Goal: Transaction & Acquisition: Download file/media

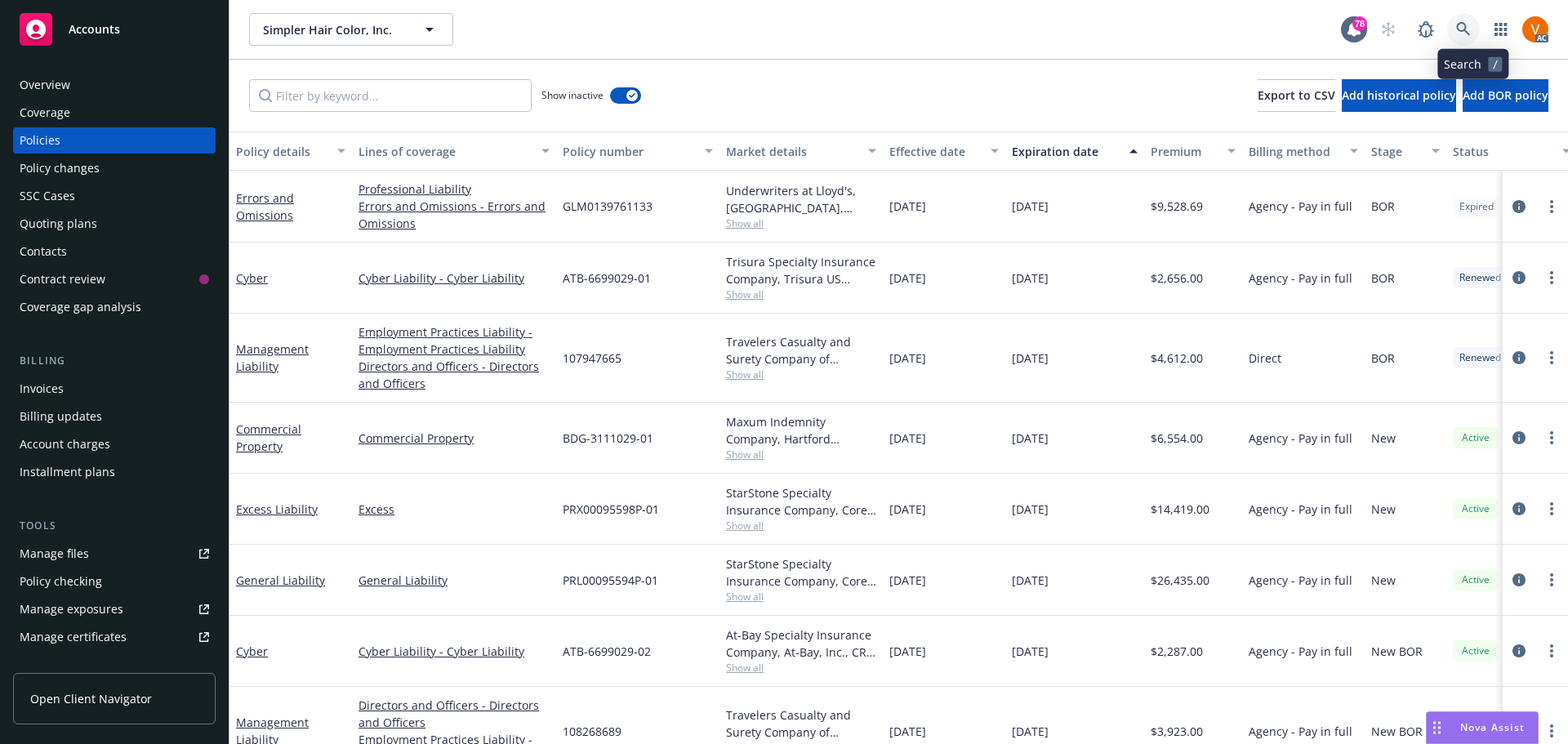
click at [1463, 26] on link at bounding box center [1463, 29] width 32 height 33
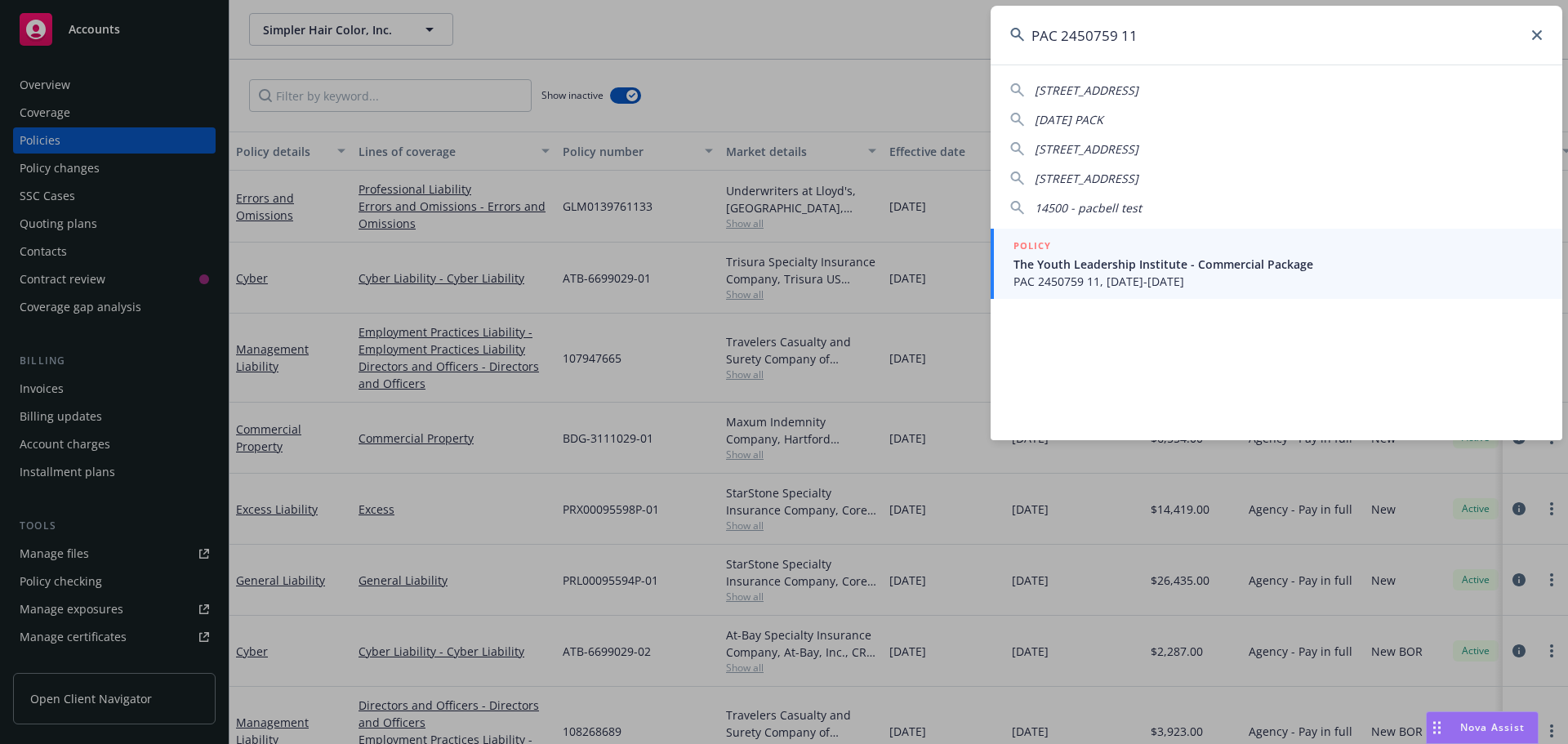
type input "PAC 2450759 11"
click at [1058, 264] on span "The Youth Leadership Institute - Commercial Package" at bounding box center [1278, 264] width 529 height 17
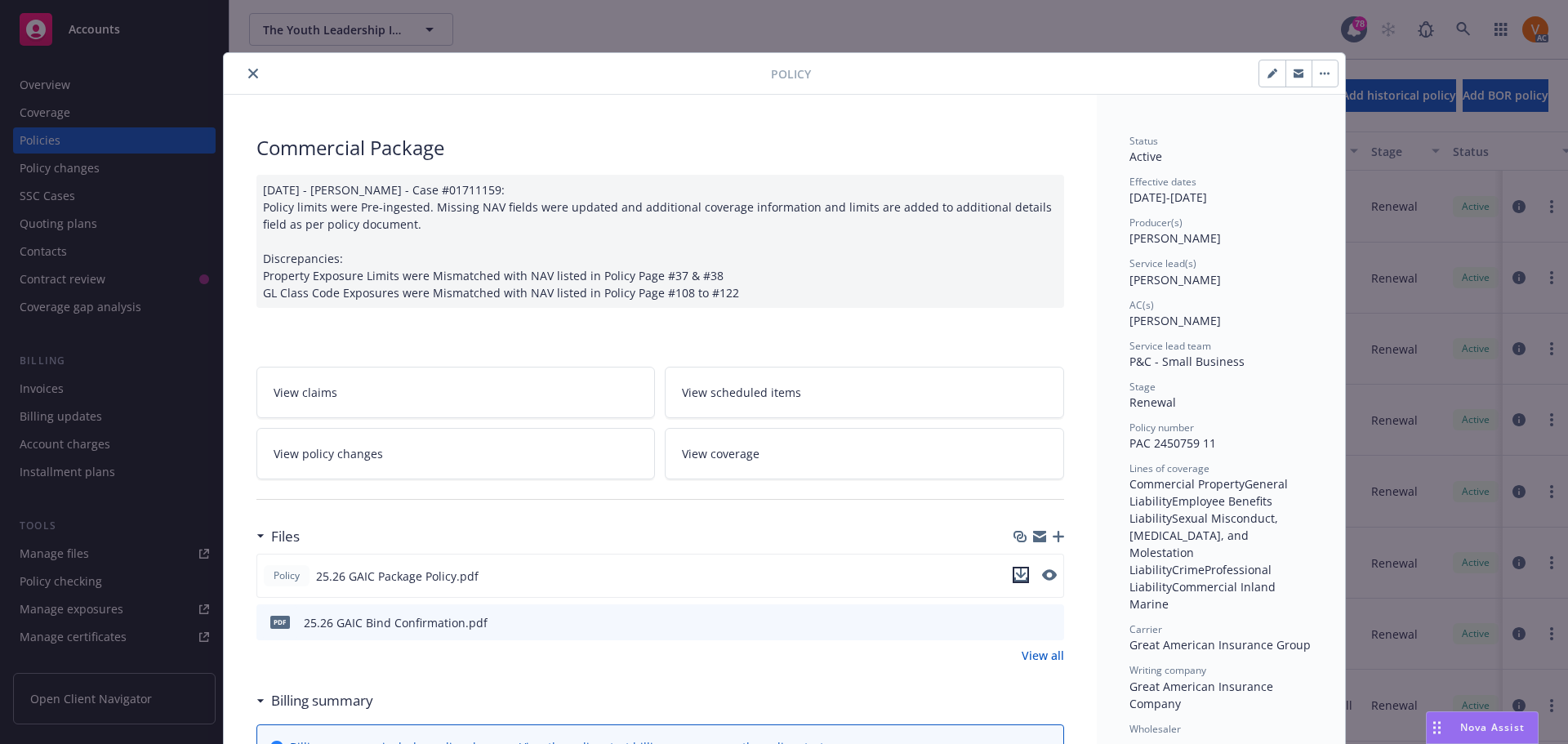
click at [1017, 569] on icon "download file" at bounding box center [1021, 575] width 13 height 13
